Goal: Task Accomplishment & Management: Use online tool/utility

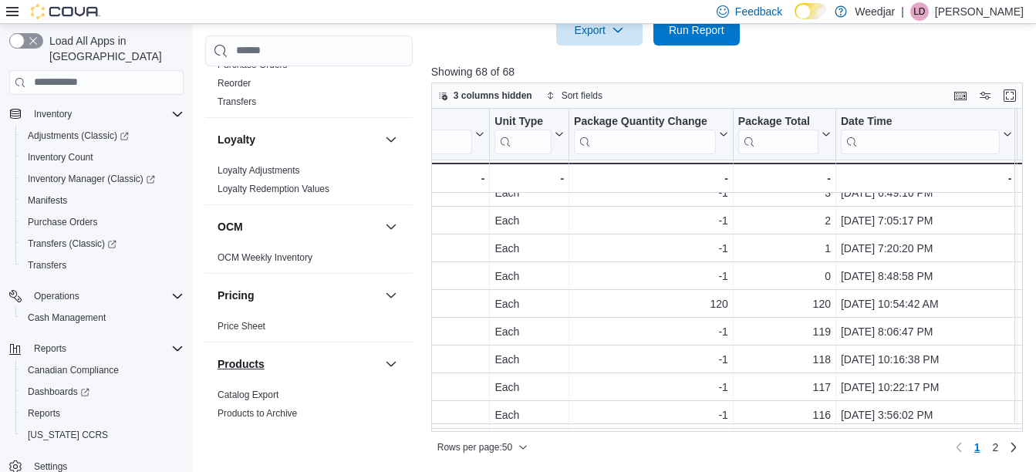
scroll to position [818, 0]
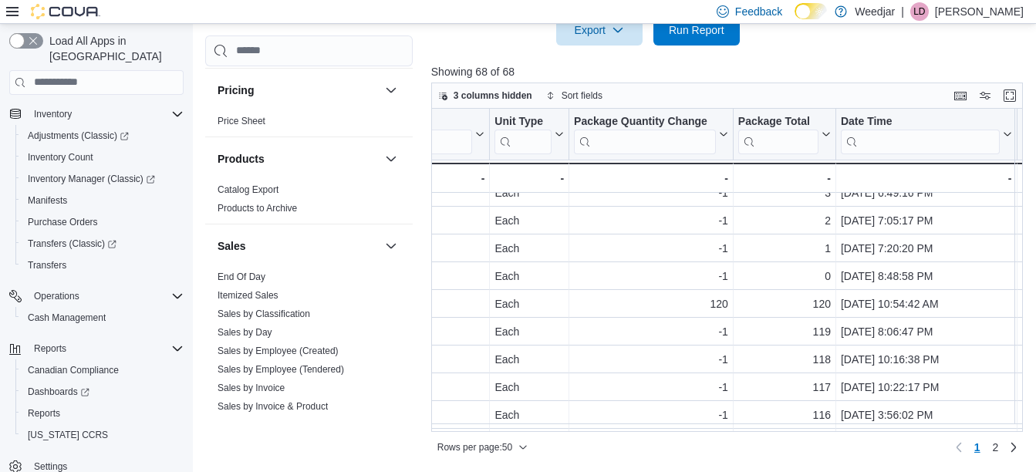
drag, startPoint x: 236, startPoint y: 276, endPoint x: 546, endPoint y: 186, distance: 322.9
click at [236, 276] on link "End Of Day" at bounding box center [241, 276] width 48 height 11
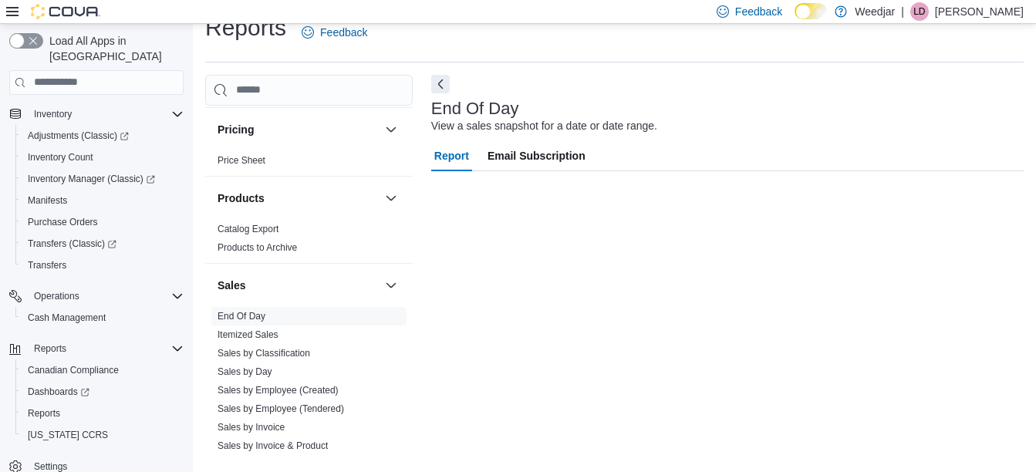
scroll to position [24, 0]
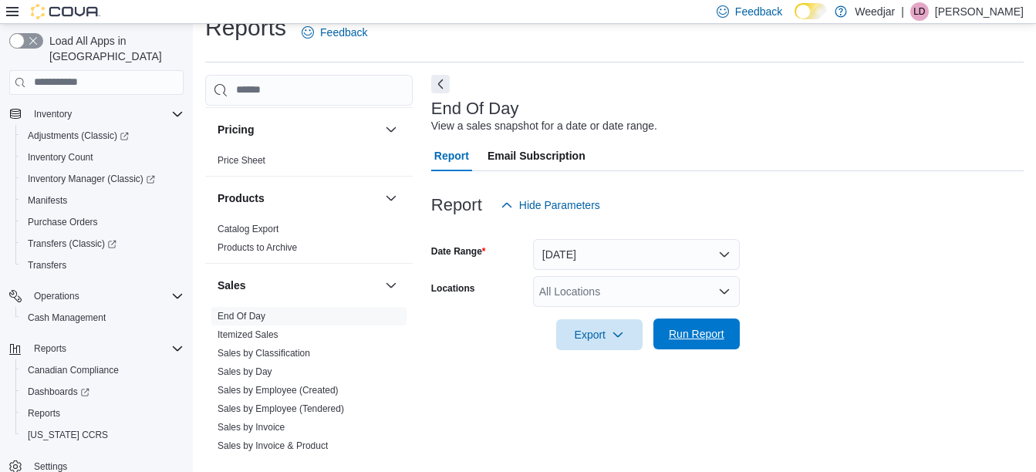
click at [686, 332] on span "Run Report" at bounding box center [697, 333] width 56 height 15
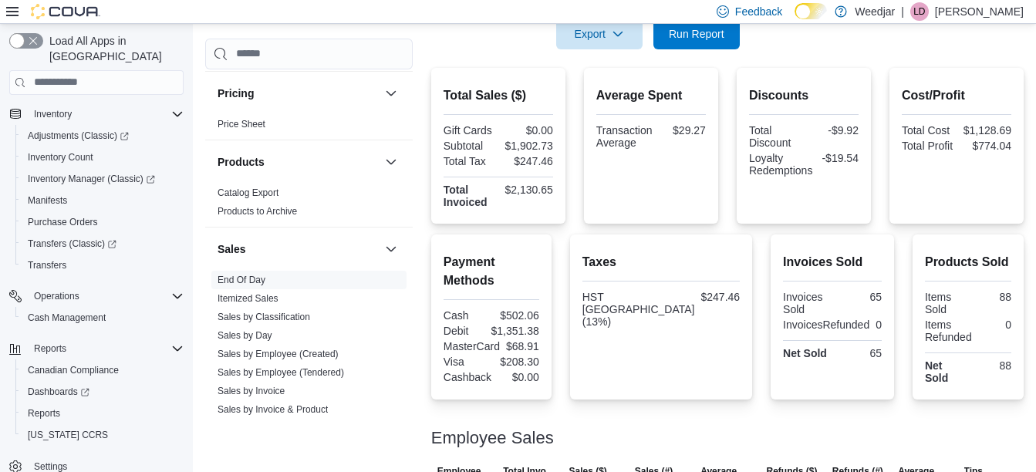
scroll to position [322, 0]
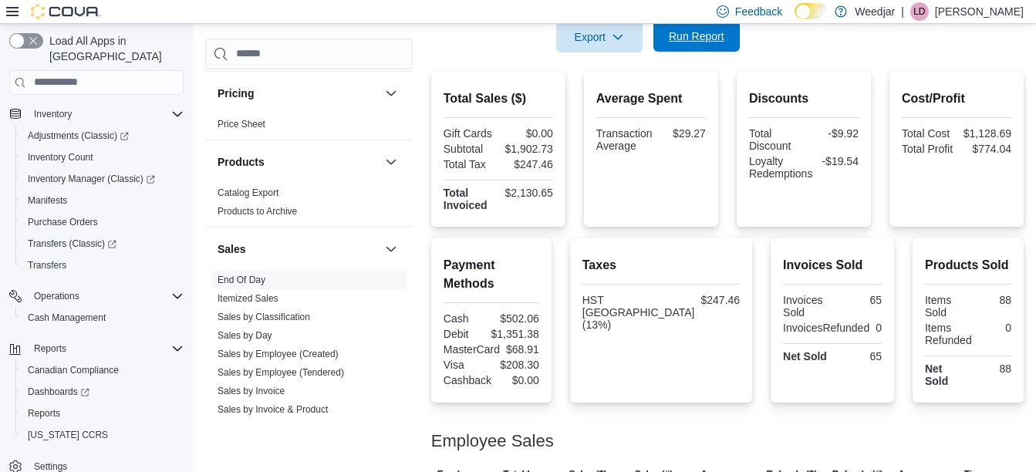
click at [674, 40] on span "Run Report" at bounding box center [697, 36] width 56 height 15
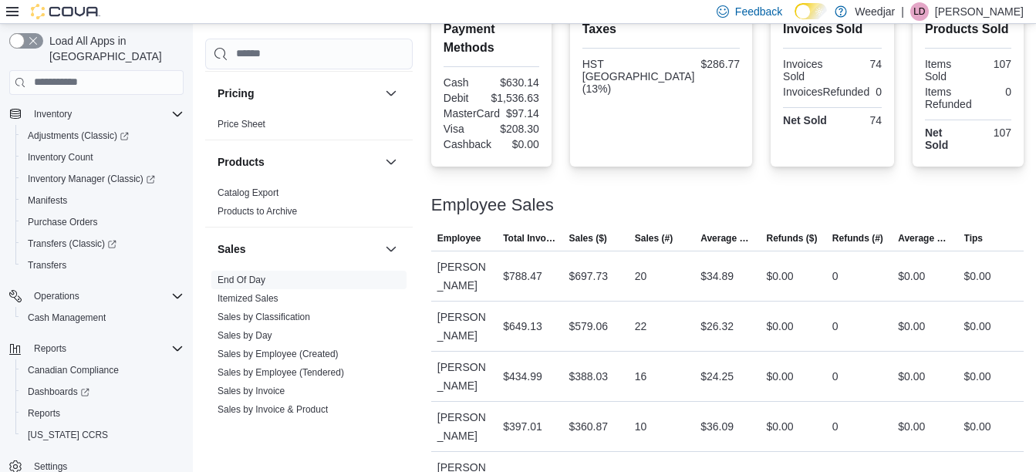
scroll to position [562, 0]
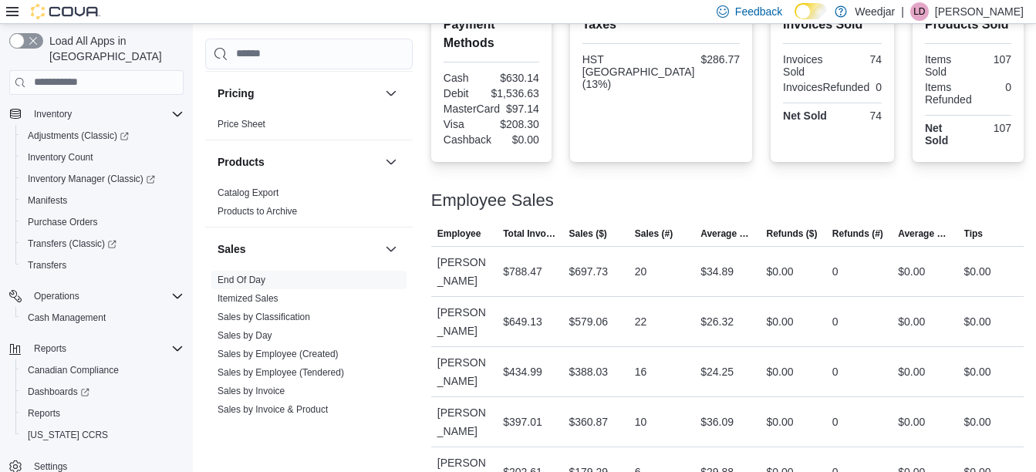
click at [963, 5] on p "Lauren Daniels" at bounding box center [979, 11] width 89 height 19
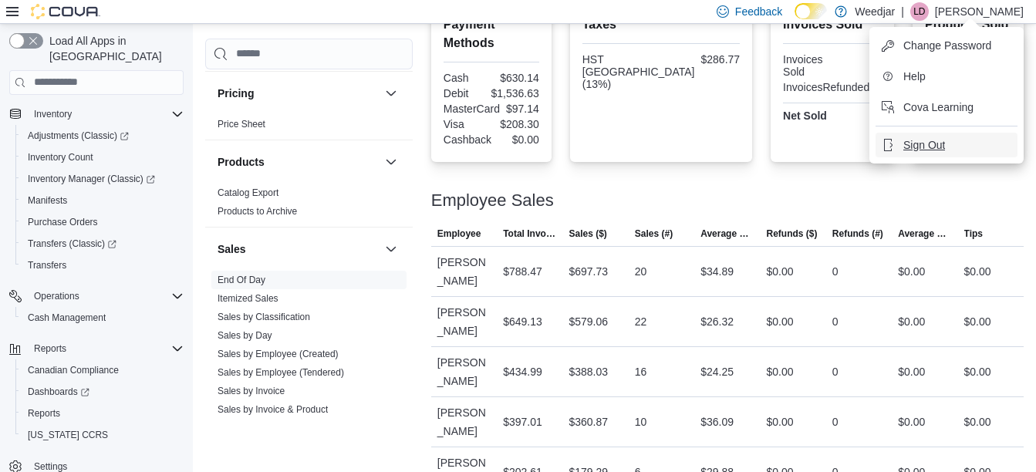
click at [915, 154] on button "Sign Out" at bounding box center [946, 145] width 142 height 25
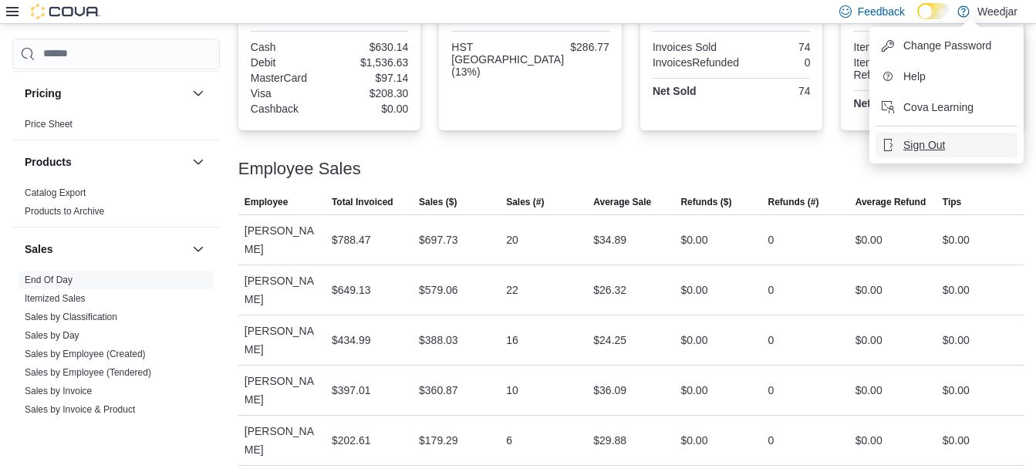
scroll to position [476, 0]
